Goal: Navigation & Orientation: Find specific page/section

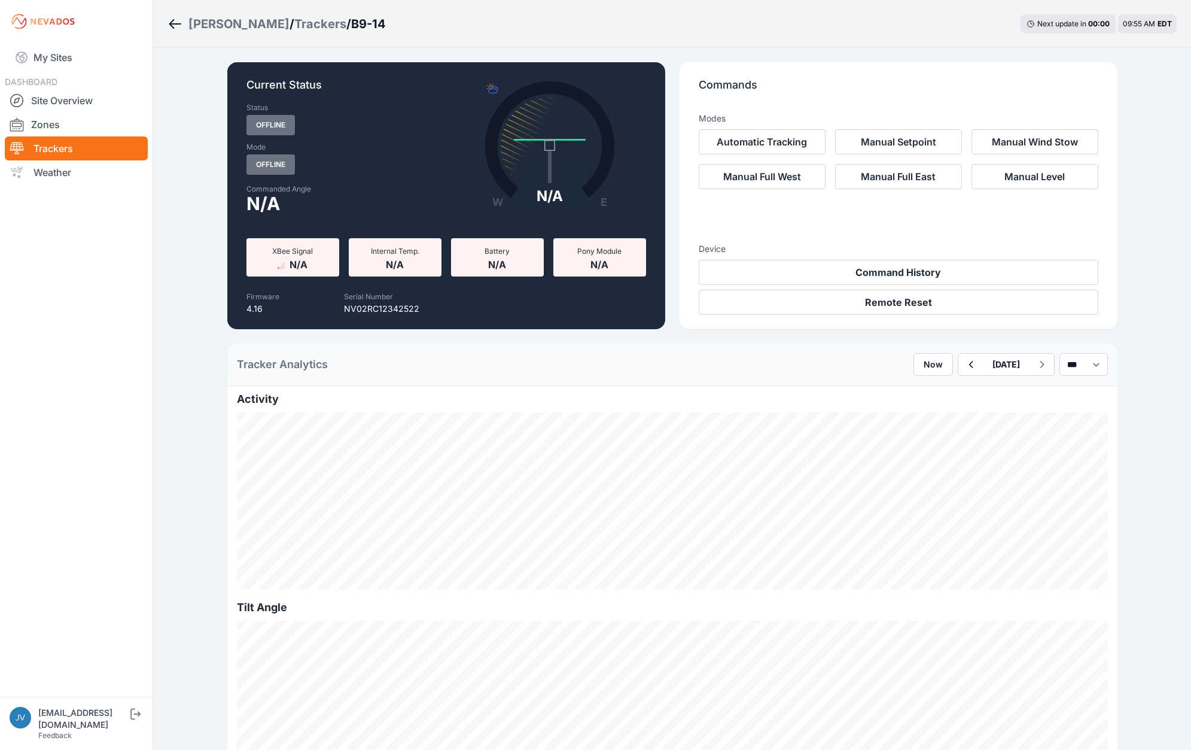
scroll to position [1125, 0]
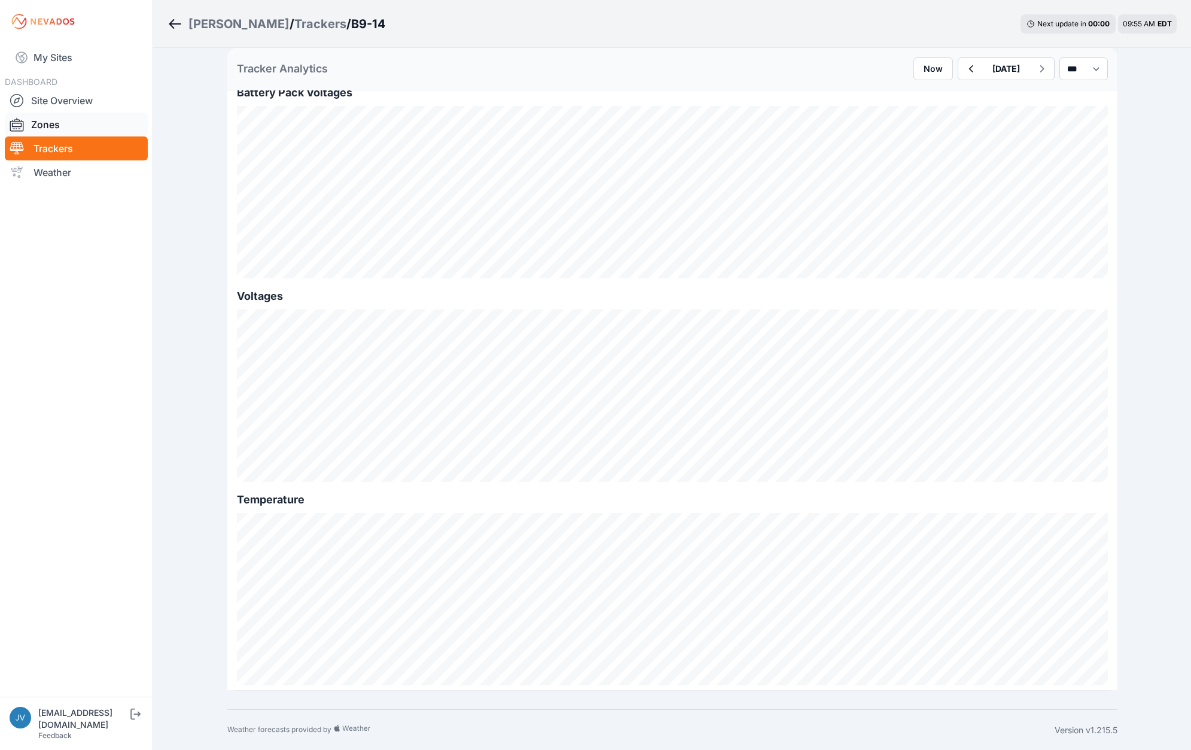
click at [47, 124] on link "Zones" at bounding box center [76, 124] width 143 height 24
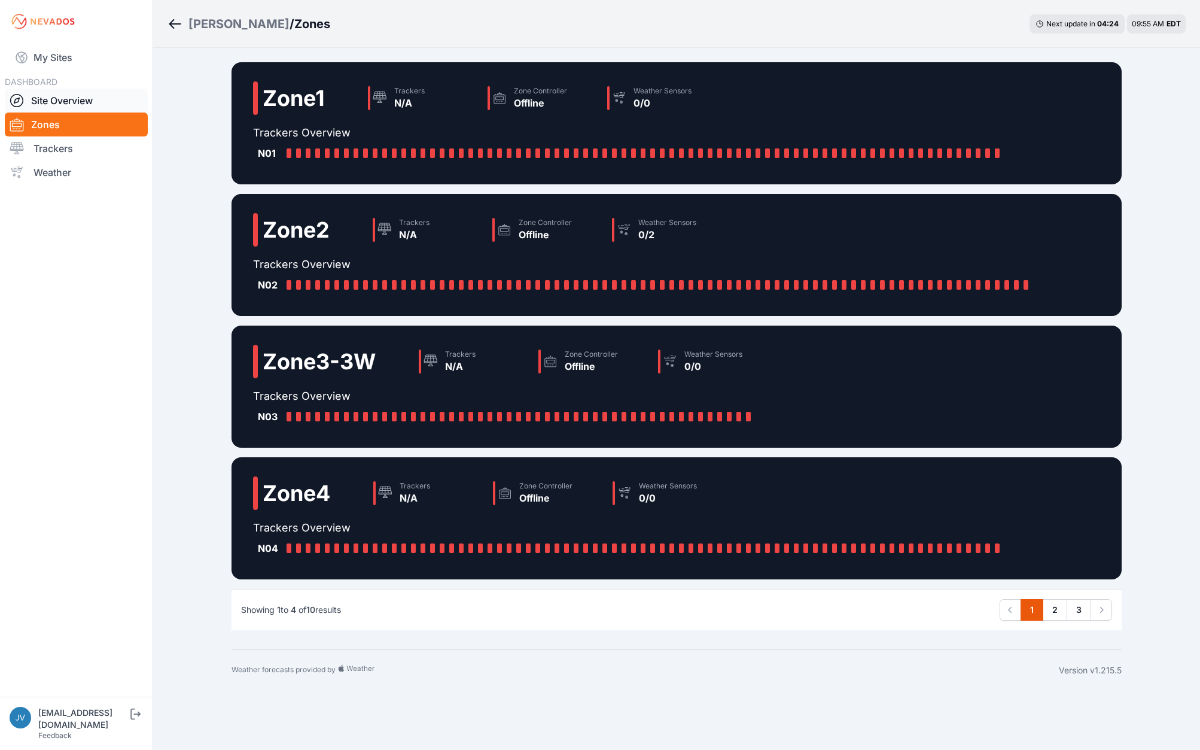
click at [71, 95] on link "Site Overview" at bounding box center [76, 101] width 143 height 24
click at [59, 150] on link "Trackers" at bounding box center [76, 148] width 143 height 24
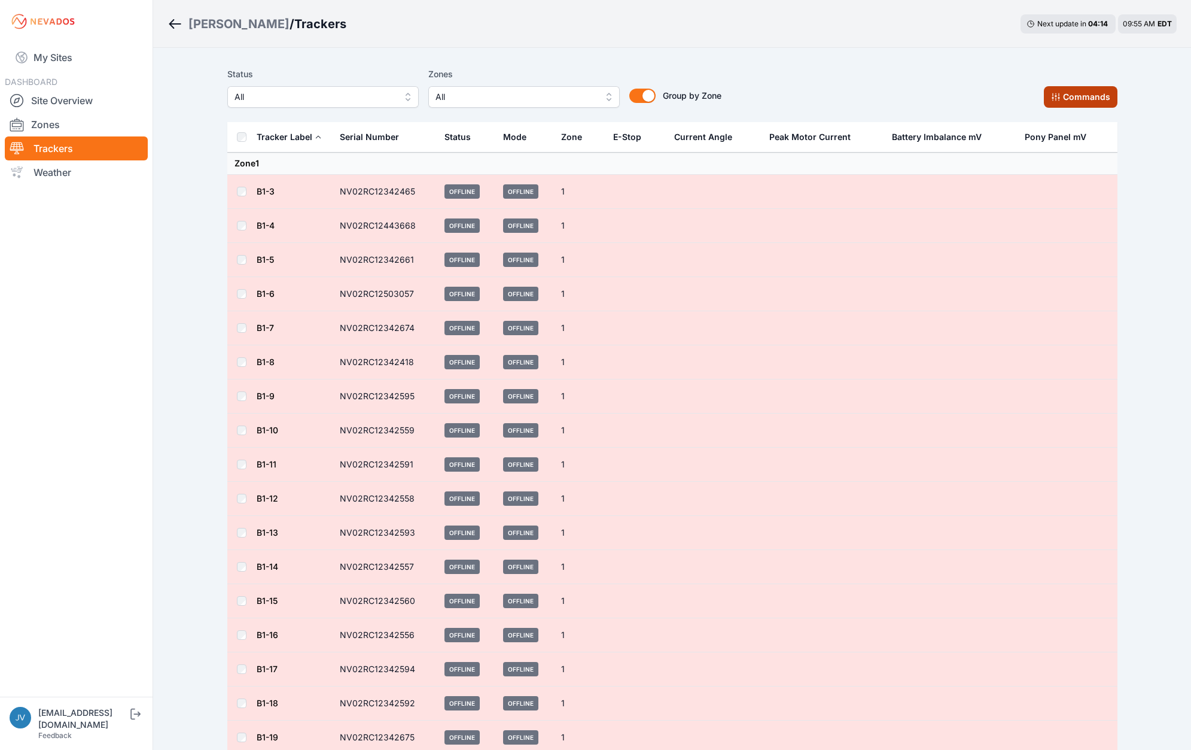
click at [1099, 100] on button "Commands" at bounding box center [1081, 97] width 74 height 22
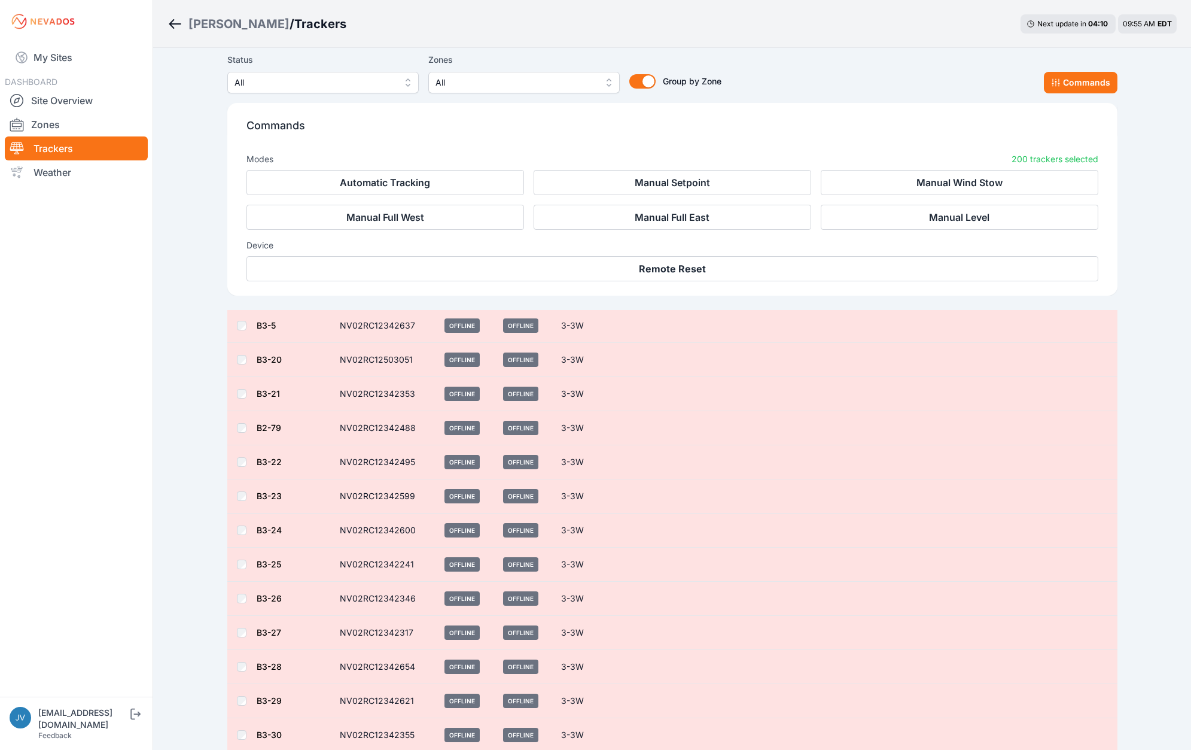
scroll to position [6630, 0]
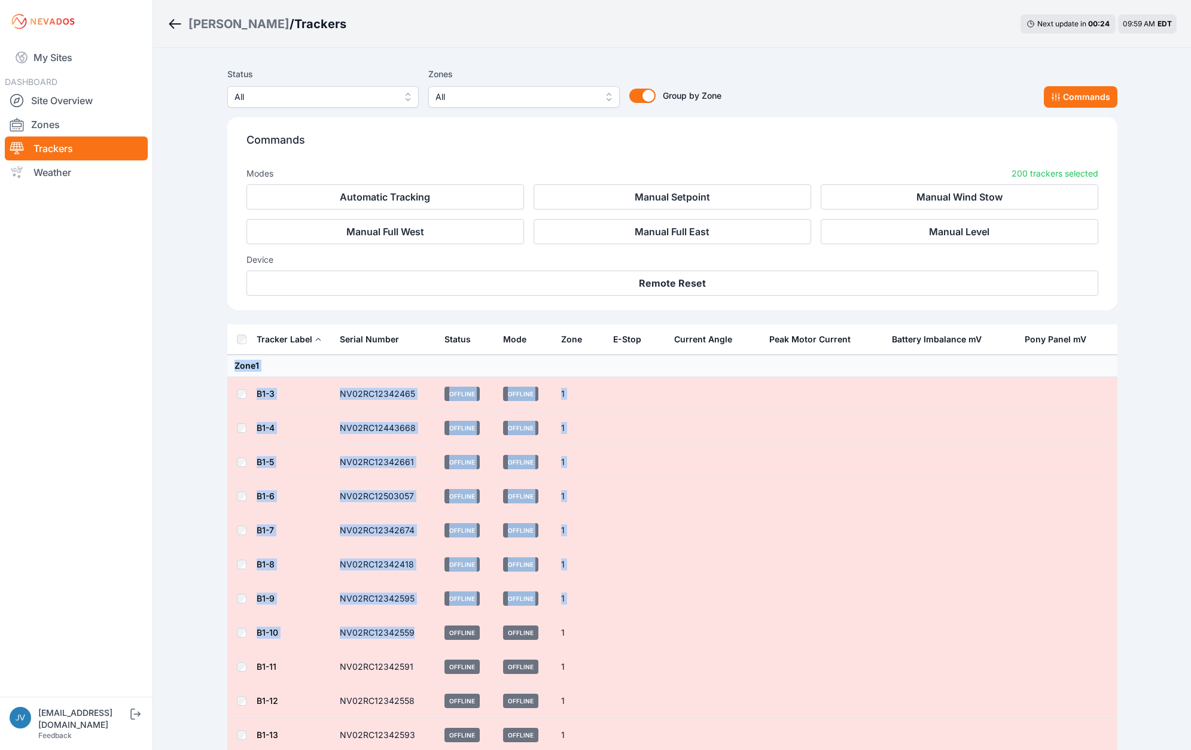
drag, startPoint x: 232, startPoint y: 364, endPoint x: 412, endPoint y: 616, distance: 310.5
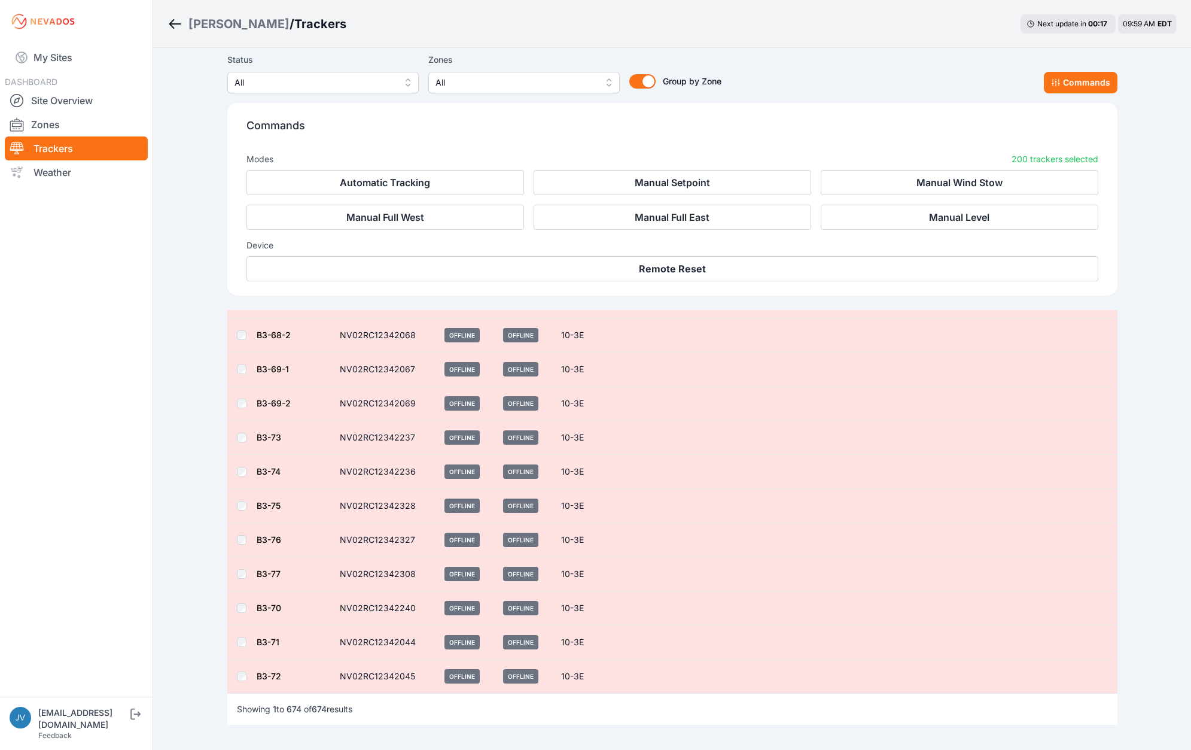
scroll to position [22933, 0]
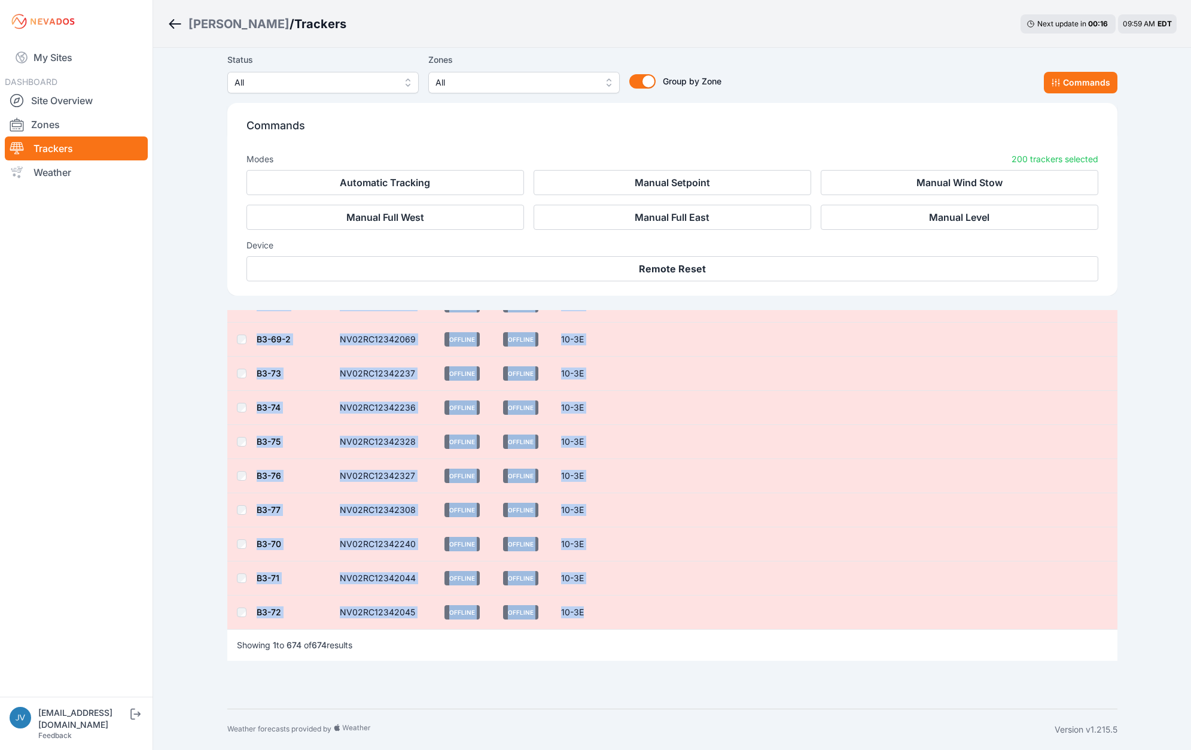
click at [607, 620] on td at bounding box center [636, 612] width 60 height 34
copy tbody "Zone 1 B1-3 NV02RC12342465 Offline Offline 1 B1-4 NV02RC12443668 Offline Offlin…"
